Goal: Task Accomplishment & Management: Complete application form

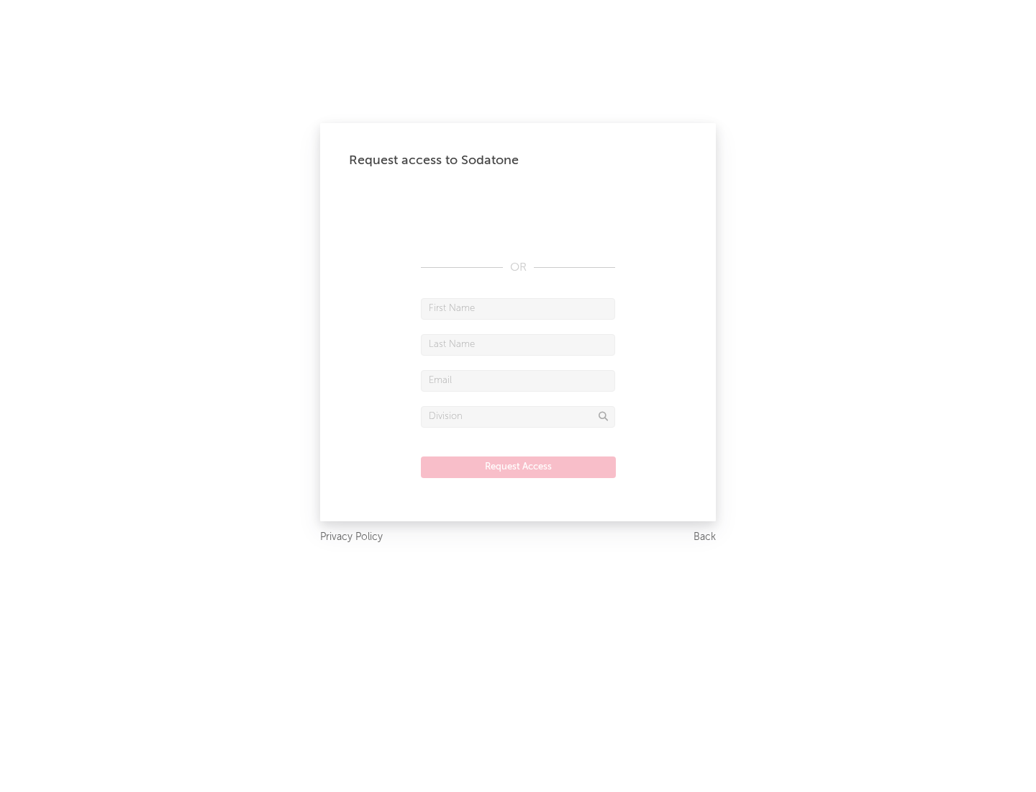
click at [518, 308] on input "text" at bounding box center [518, 309] width 194 height 22
type input "[PERSON_NAME]"
click at [518, 344] on input "text" at bounding box center [518, 345] width 194 height 22
type input "[PERSON_NAME]"
click at [518, 380] on input "text" at bounding box center [518, 381] width 194 height 22
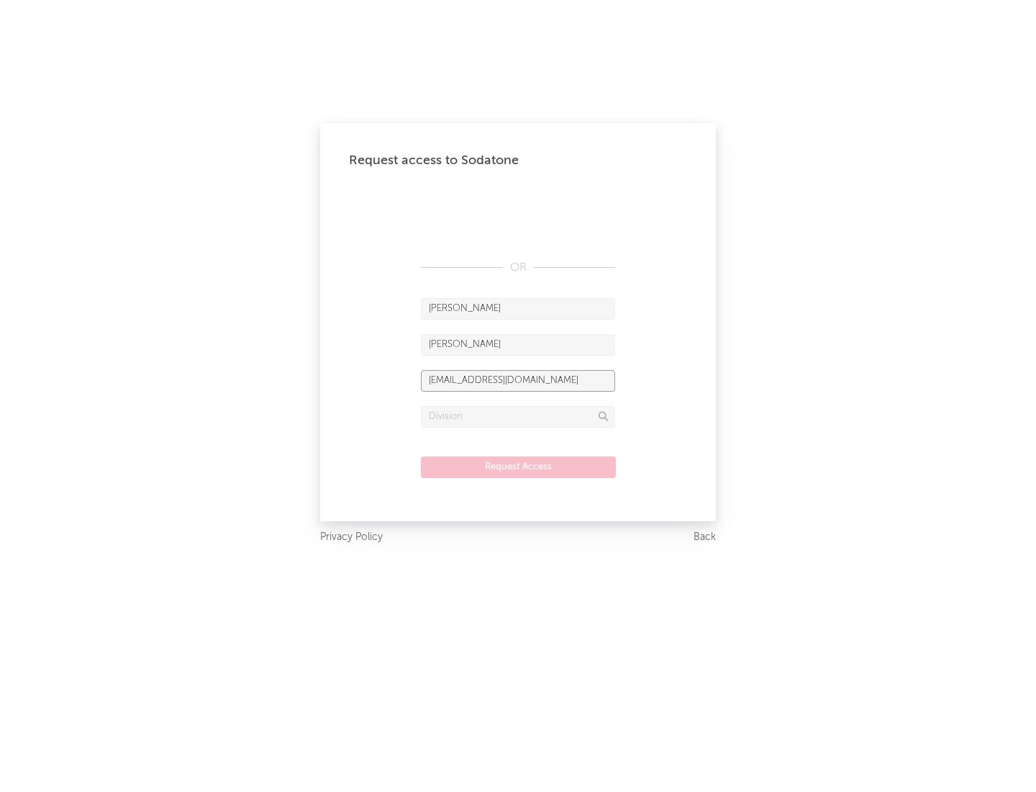
type input "[EMAIL_ADDRESS][DOMAIN_NAME]"
click at [518, 416] on input "text" at bounding box center [518, 417] width 194 height 22
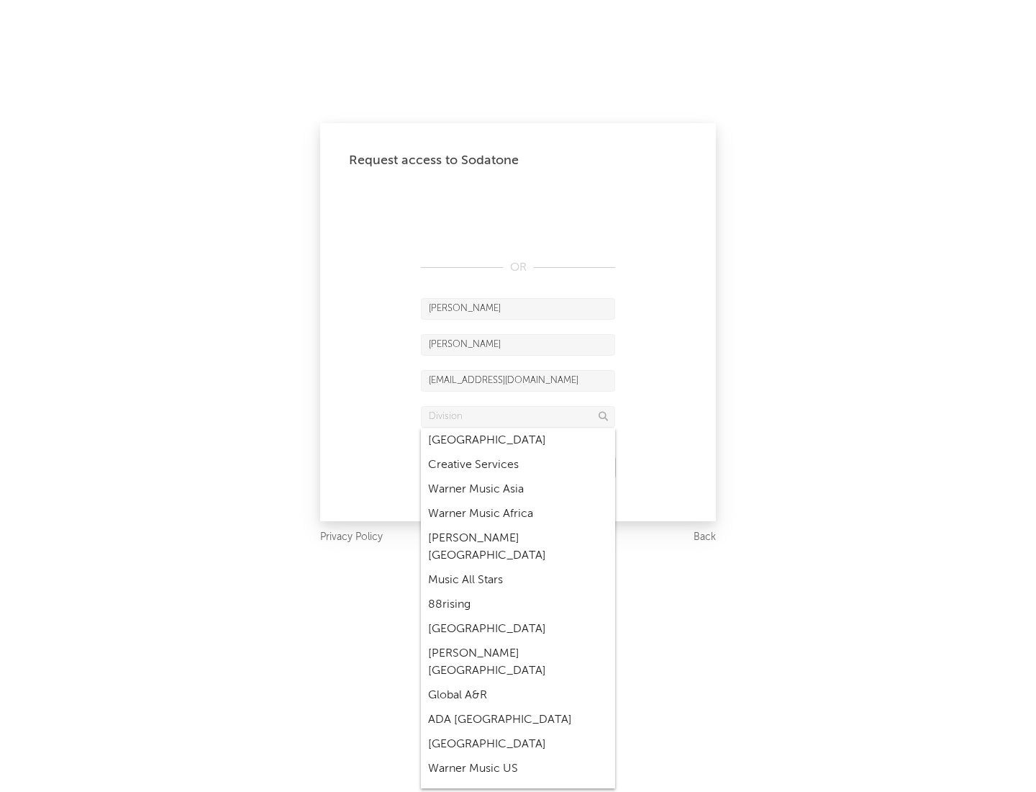
click at [518, 568] on div "Music All Stars" at bounding box center [518, 580] width 194 height 24
type input "Music All Stars"
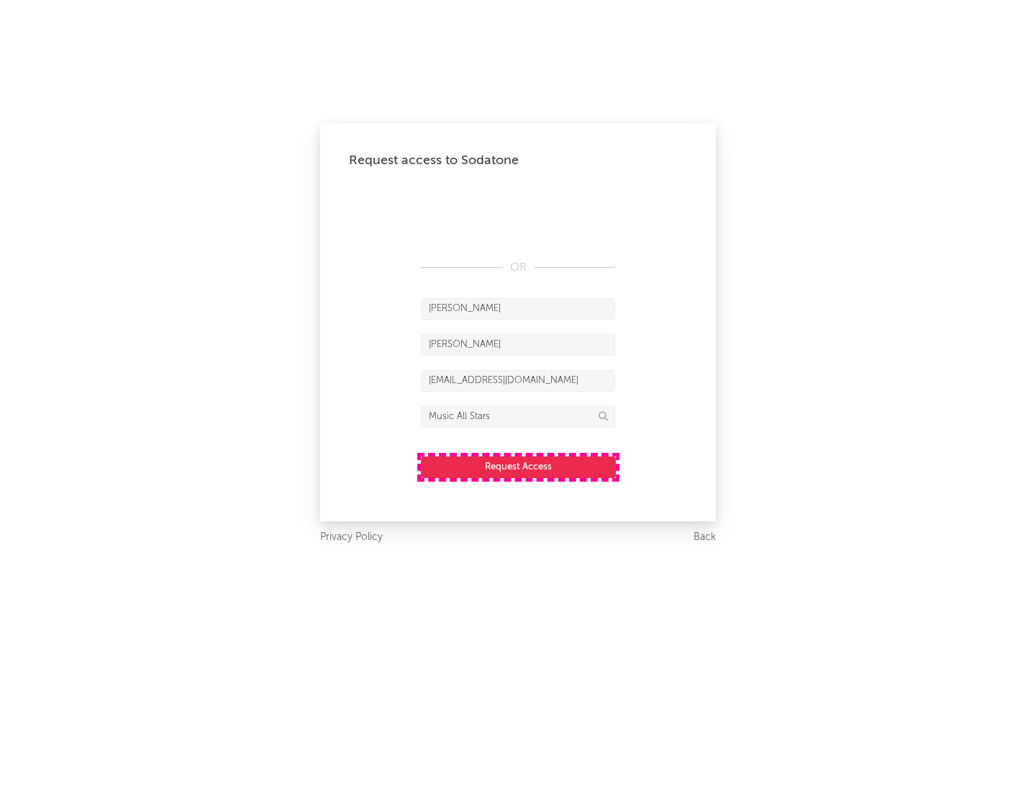
click at [518, 466] on button "Request Access" at bounding box center [518, 467] width 195 height 22
